Goal: Information Seeking & Learning: Find specific page/section

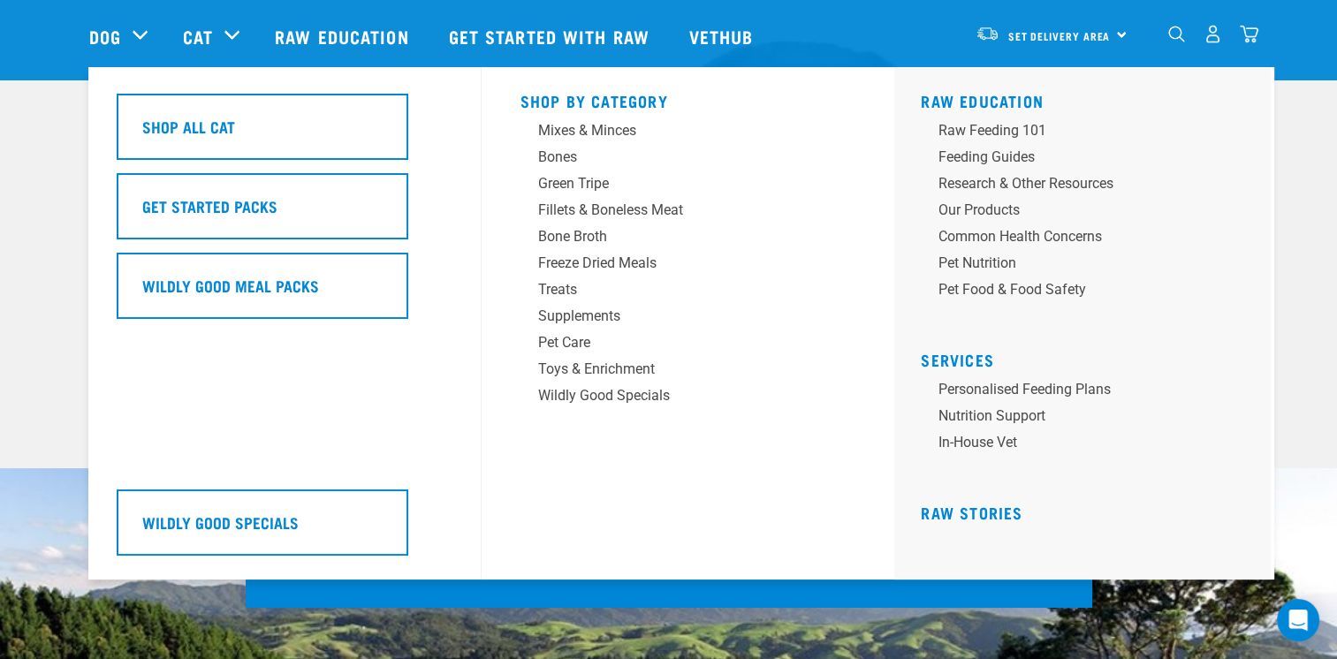
scroll to position [133, 0]
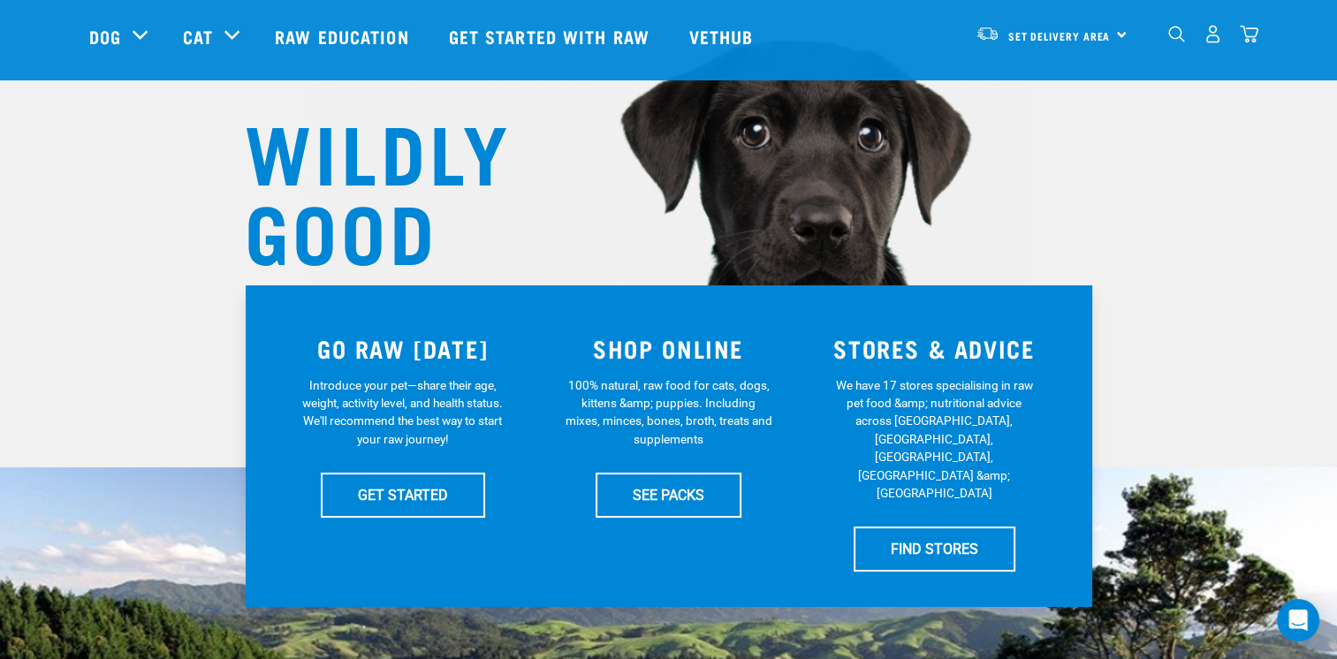
click at [1179, 37] on img "dropdown navigation" at bounding box center [1176, 34] width 17 height 17
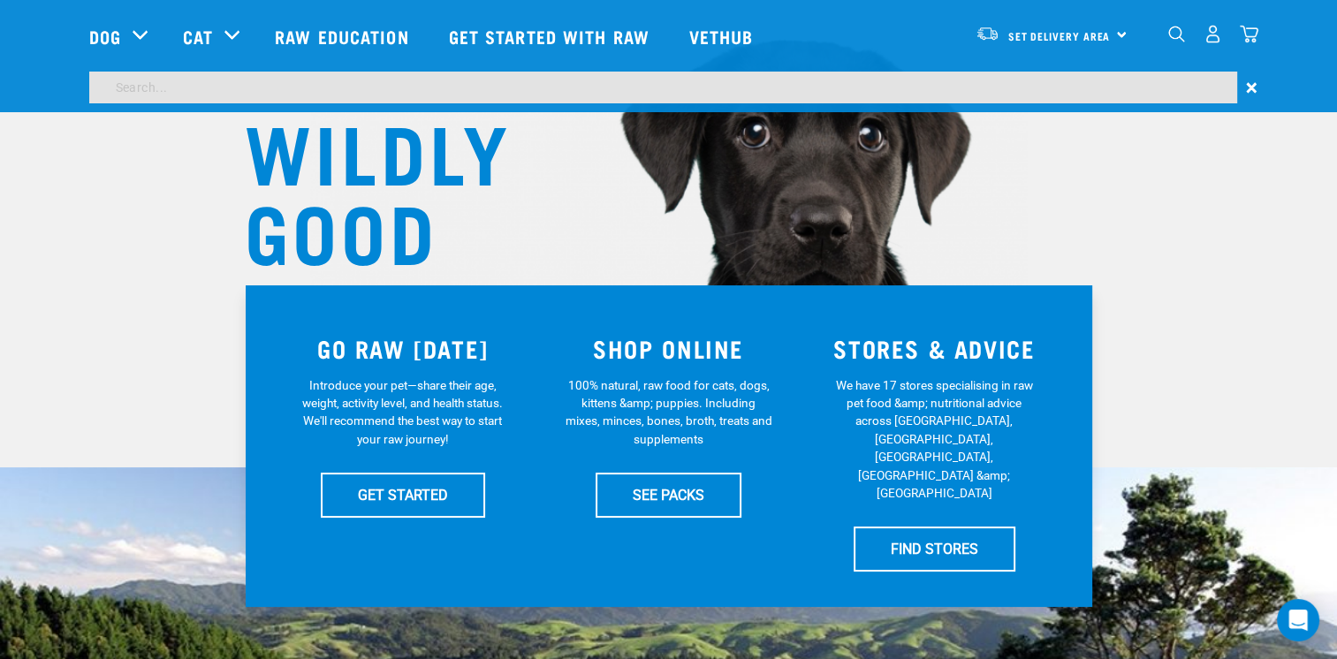
click at [1161, 93] on input "search" at bounding box center [663, 88] width 1148 height 32
type input "hay"
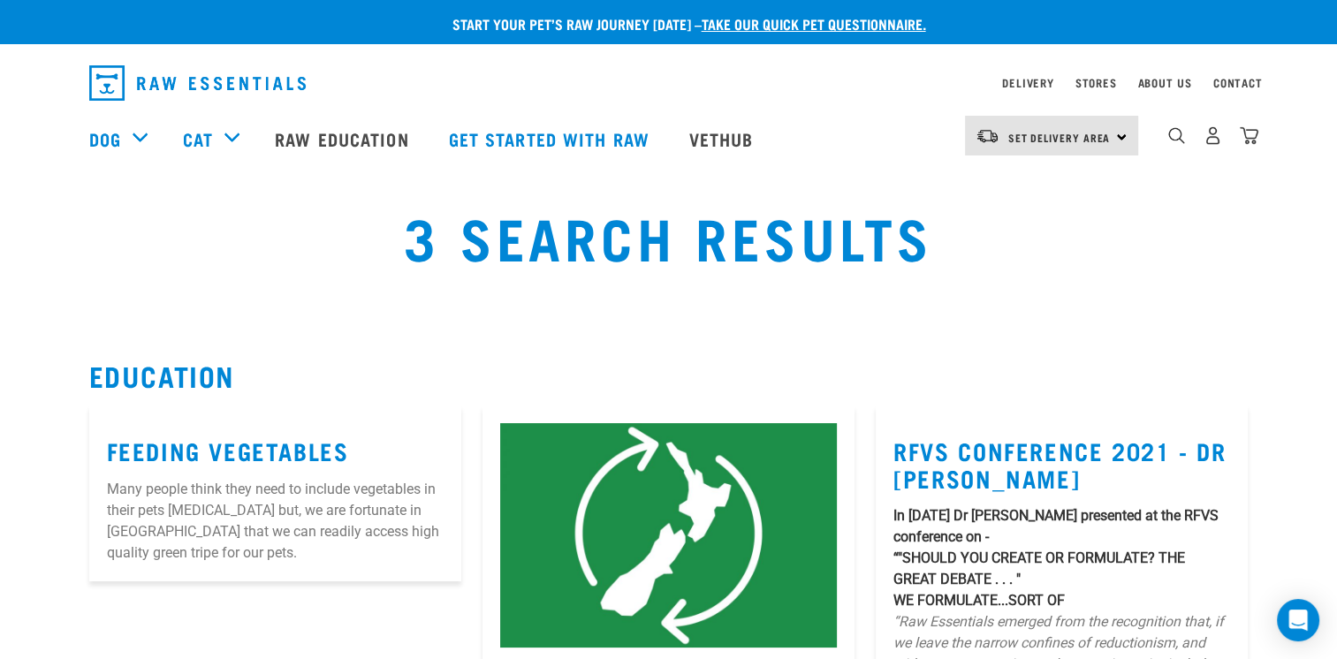
drag, startPoint x: 0, startPoint y: 0, endPoint x: 1159, endPoint y: 97, distance: 1162.6
click at [1159, 97] on nav "Delivery Stores About Us Contact" at bounding box center [669, 82] width 1188 height 49
